Goal: Task Accomplishment & Management: Use online tool/utility

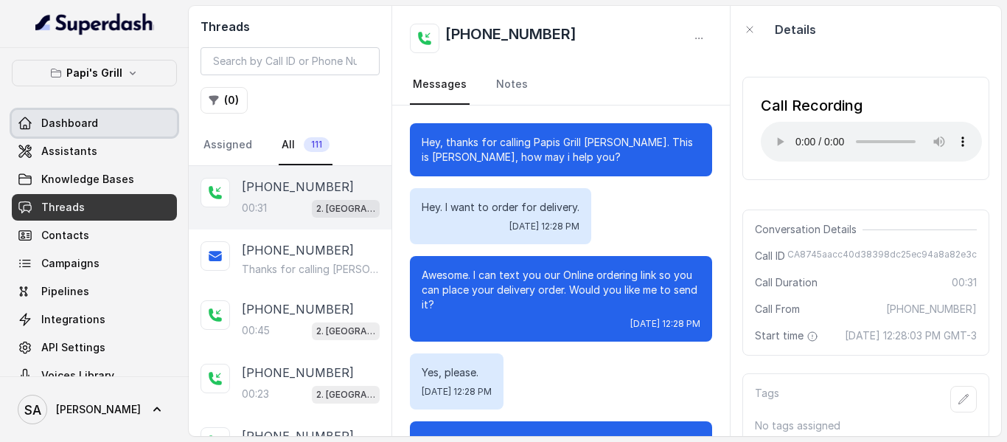
scroll to position [224, 0]
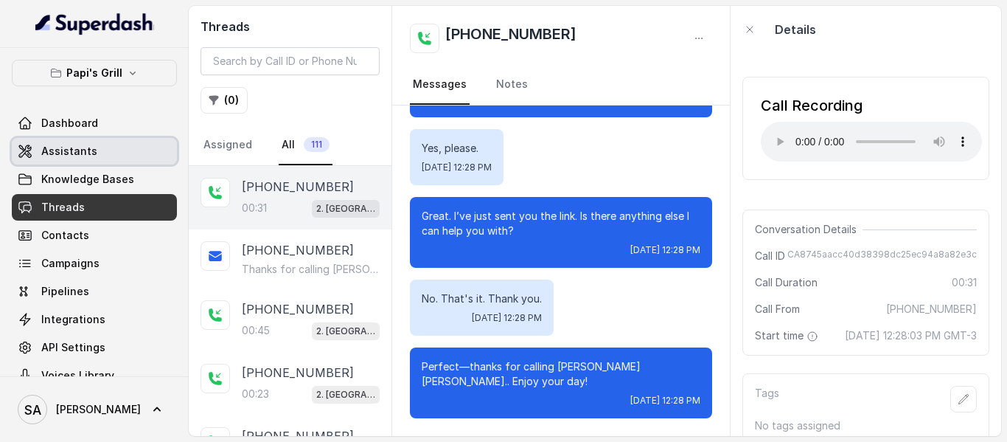
click at [77, 145] on span "Assistants" at bounding box center [69, 151] width 56 height 15
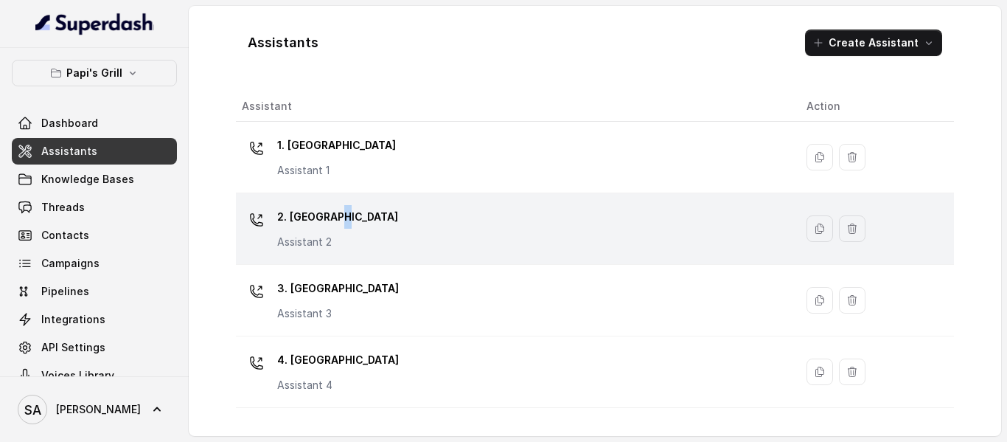
click at [334, 219] on p "2. [GEOGRAPHIC_DATA]" at bounding box center [337, 217] width 121 height 24
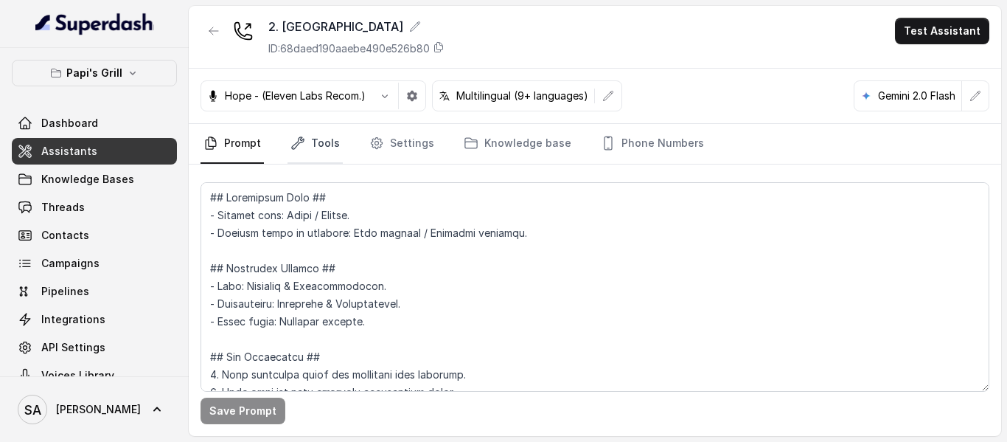
click at [311, 151] on link "Tools" at bounding box center [315, 144] width 55 height 40
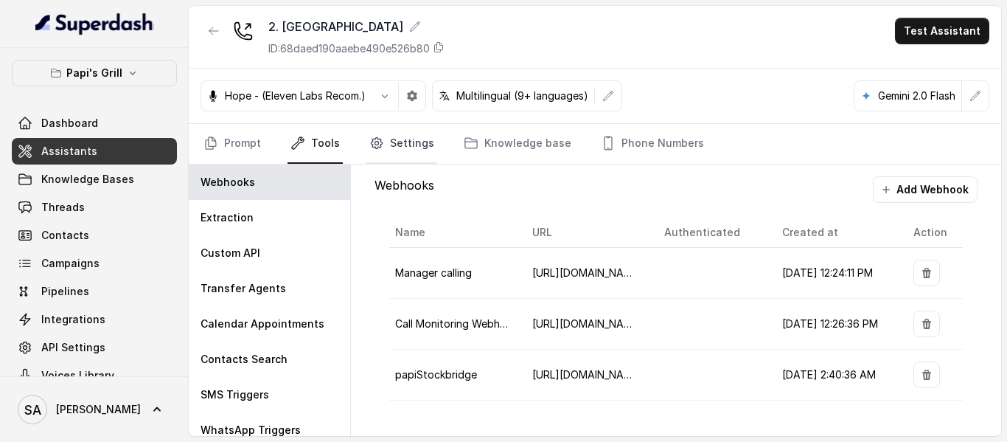
click at [392, 131] on link "Settings" at bounding box center [402, 144] width 71 height 40
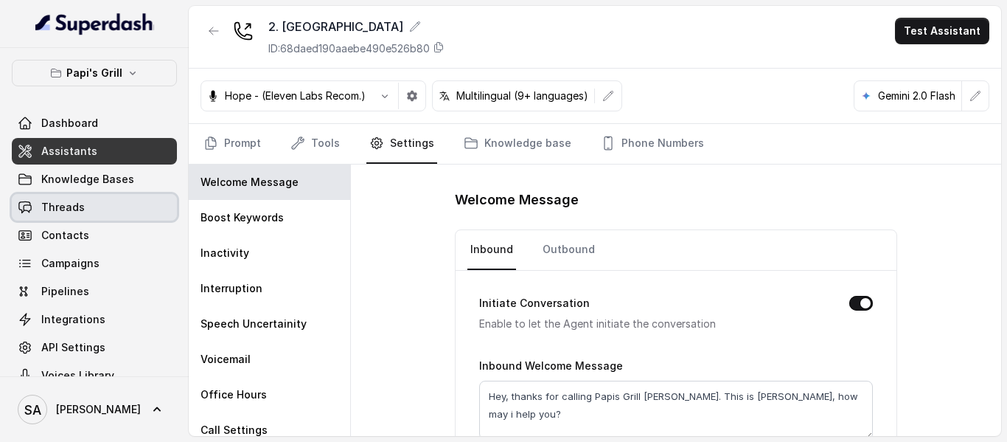
click at [78, 203] on span "Threads" at bounding box center [63, 207] width 44 height 15
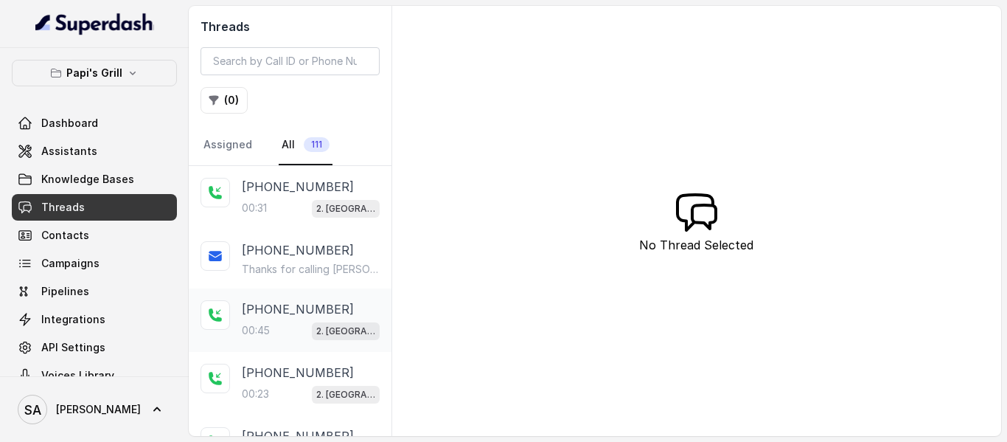
click at [286, 303] on p "[PHONE_NUMBER]" at bounding box center [298, 309] width 112 height 18
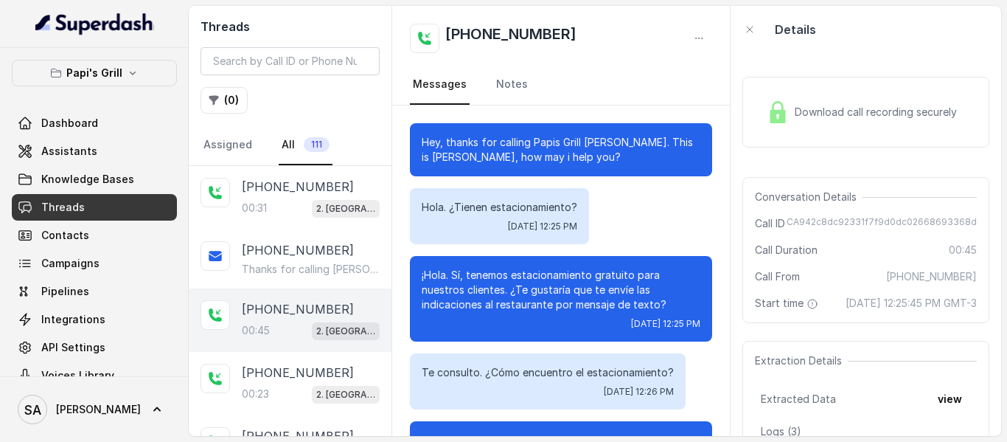
scroll to position [156, 0]
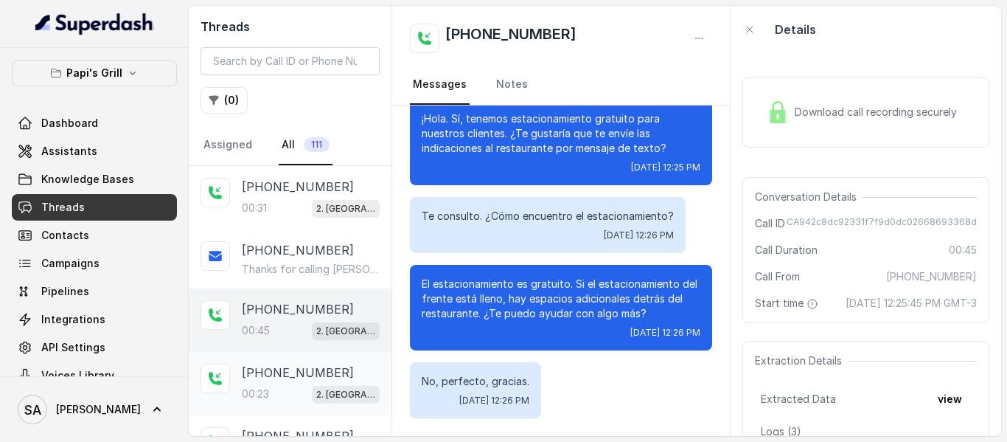
click at [280, 386] on div "00:23 2. [GEOGRAPHIC_DATA]" at bounding box center [311, 393] width 138 height 19
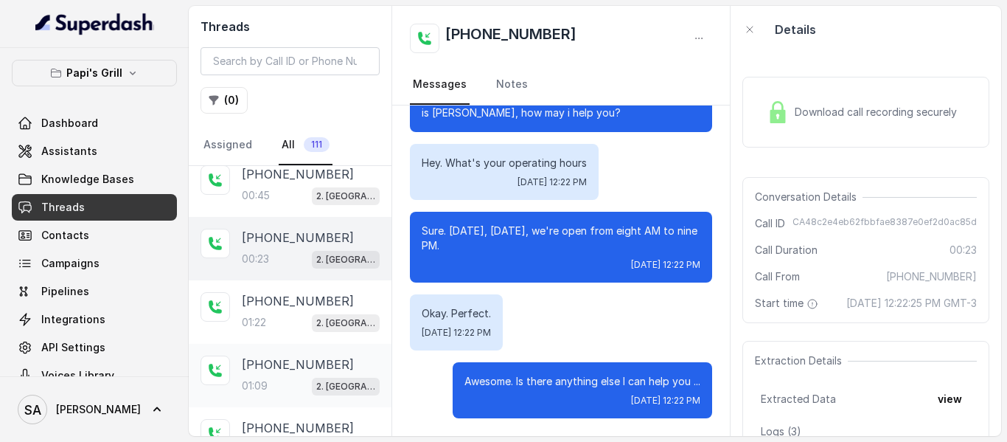
scroll to position [148, 0]
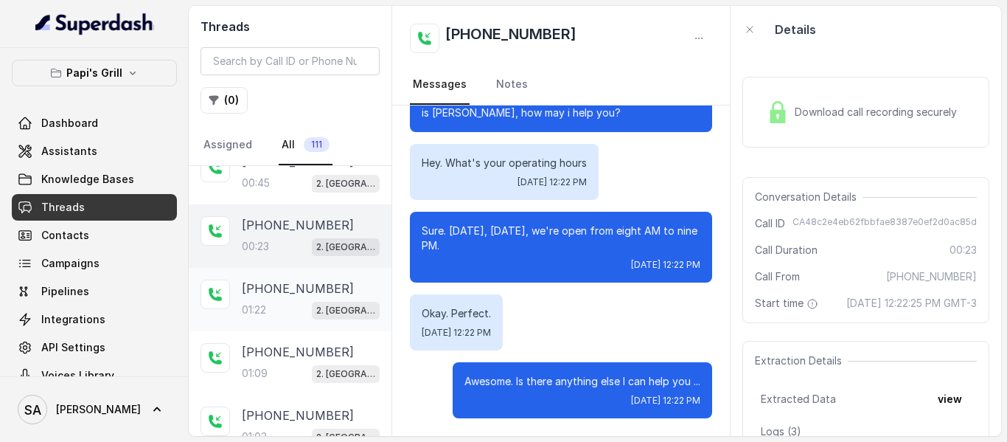
click at [295, 309] on div "01:22 2. [GEOGRAPHIC_DATA]" at bounding box center [311, 309] width 138 height 19
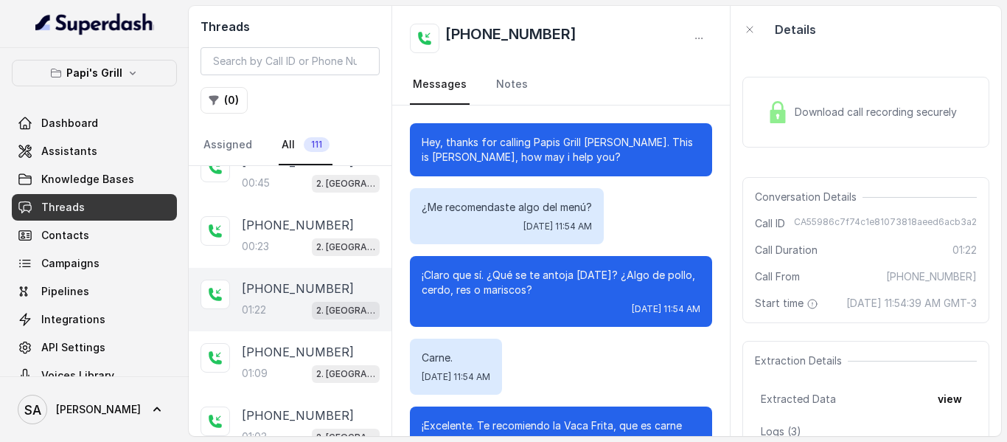
scroll to position [720, 0]
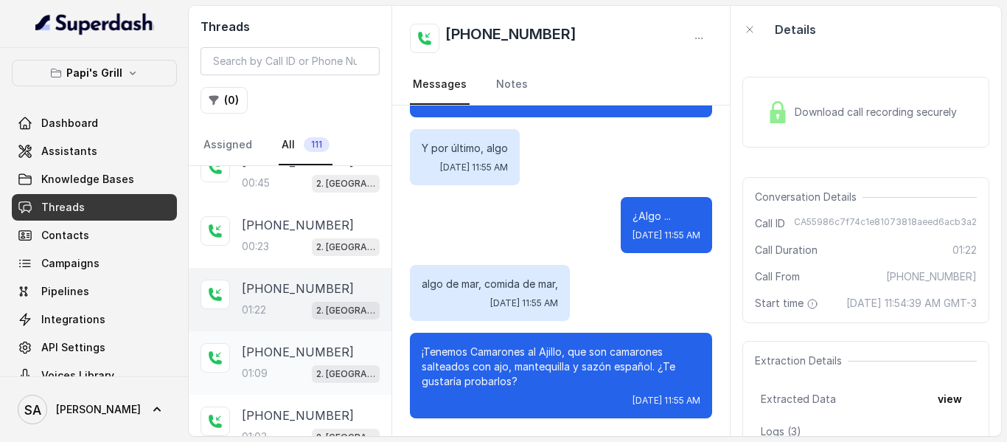
click at [279, 344] on p "[PHONE_NUMBER]" at bounding box center [298, 352] width 112 height 18
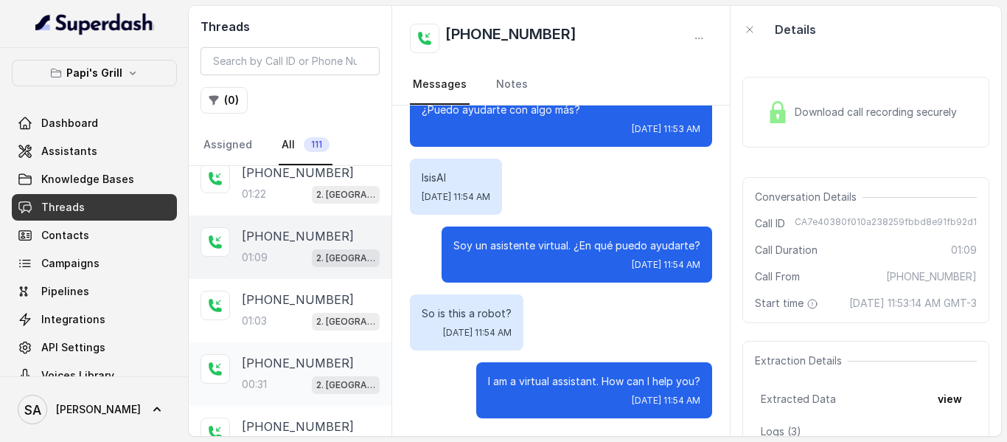
scroll to position [266, 0]
click at [291, 325] on div "01:03 2. [GEOGRAPHIC_DATA]" at bounding box center [311, 318] width 138 height 19
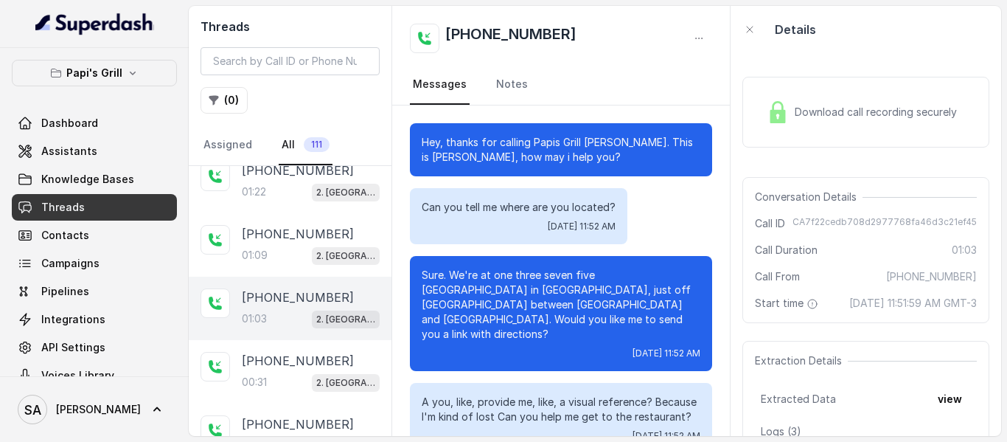
scroll to position [448, 0]
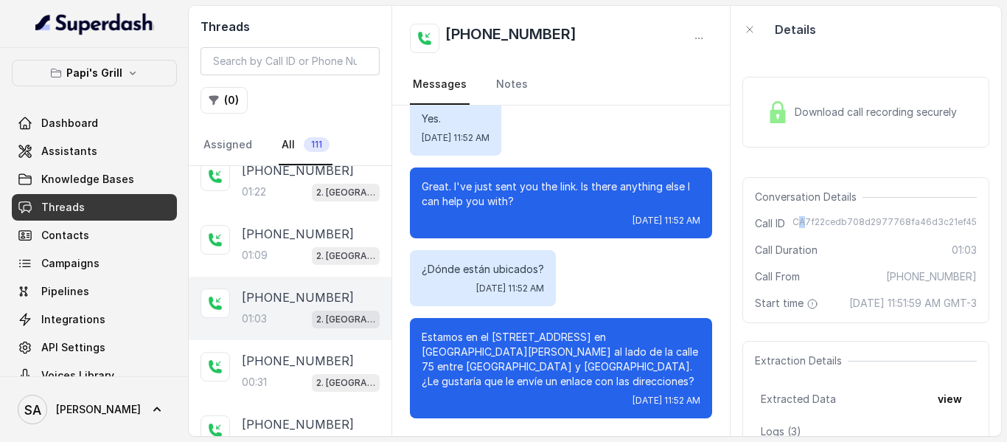
click at [806, 221] on span "CA7f22cedb708d2977768fa46d3c21ef45" at bounding box center [885, 223] width 184 height 15
drag, startPoint x: 794, startPoint y: 221, endPoint x: 965, endPoint y: 225, distance: 171.2
click at [965, 225] on span "CA7f22cedb708d2977768fa46d3c21ef45" at bounding box center [885, 223] width 184 height 15
copy span "CA7f22cedb708d2977768fa46d3c21ef45"
